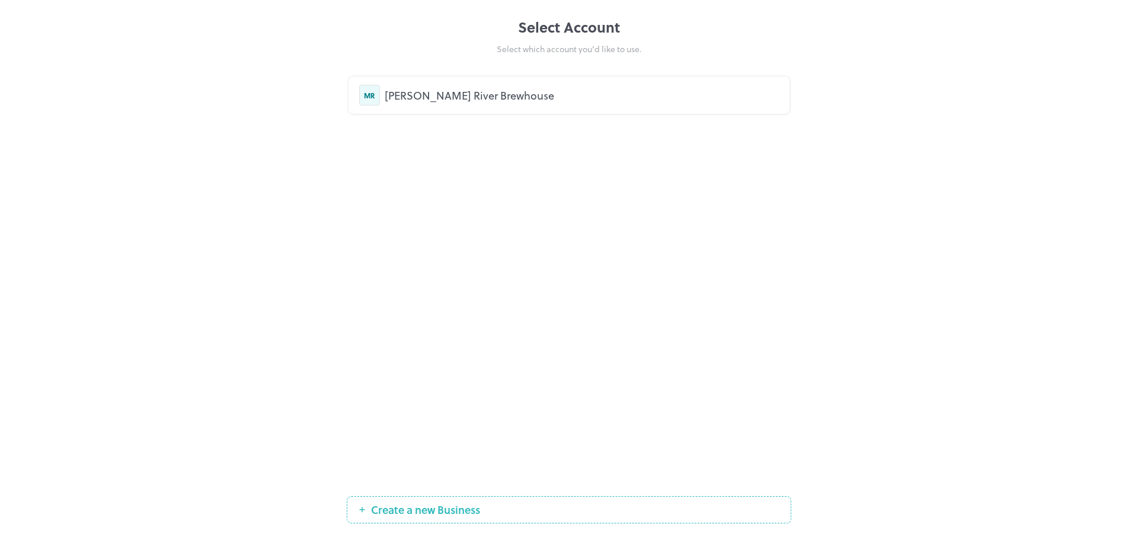
click at [480, 88] on div "[PERSON_NAME] River Brewhouse" at bounding box center [582, 95] width 394 height 16
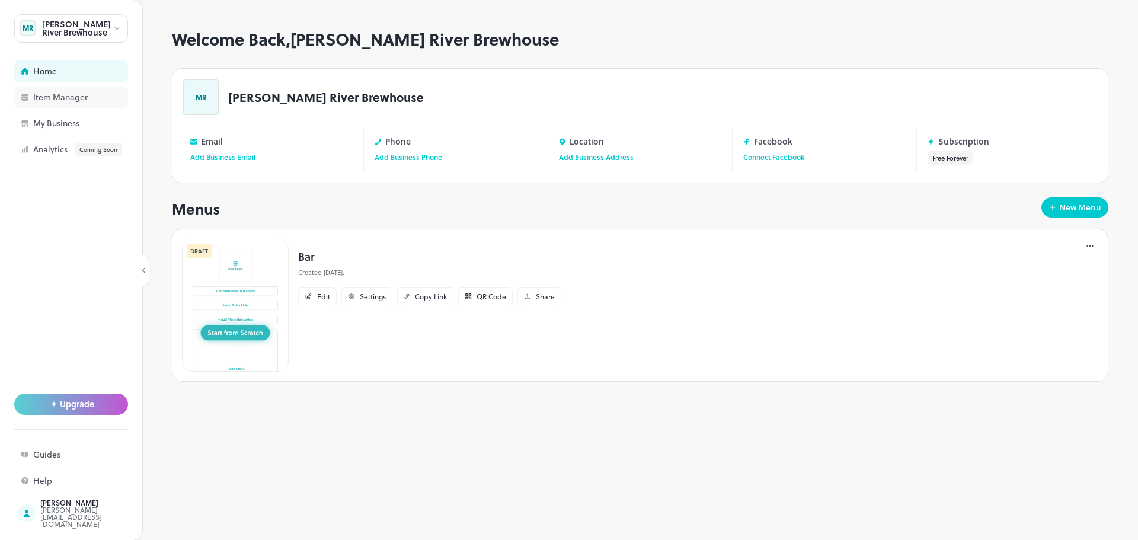
click at [52, 93] on div "Item Manager" at bounding box center [92, 97] width 119 height 8
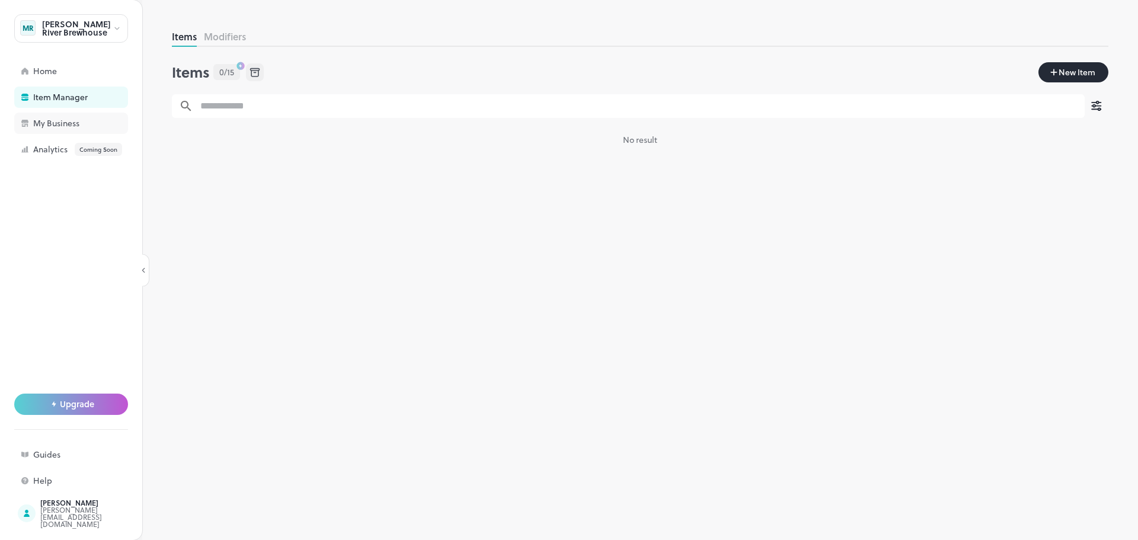
click at [56, 119] on div "My Business" at bounding box center [92, 123] width 119 height 8
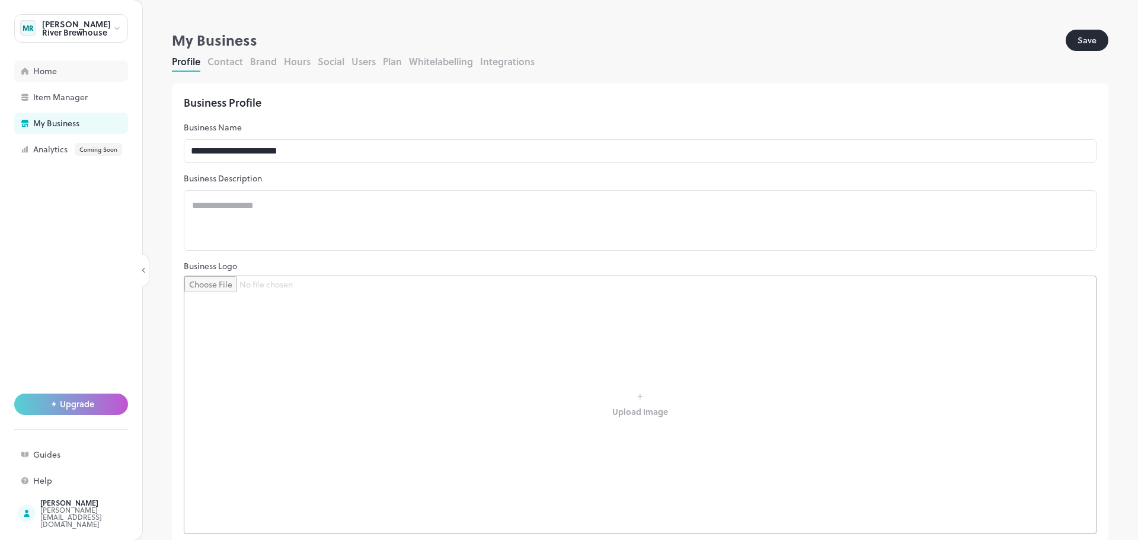
click at [60, 69] on div "Home" at bounding box center [92, 71] width 119 height 8
